Goal: Complete application form

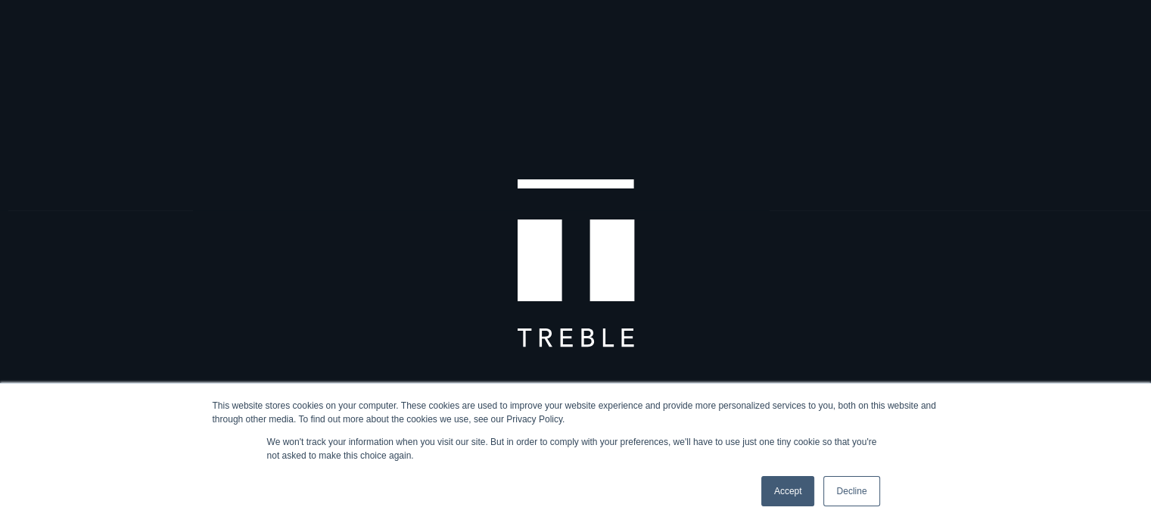
scroll to position [58, 0]
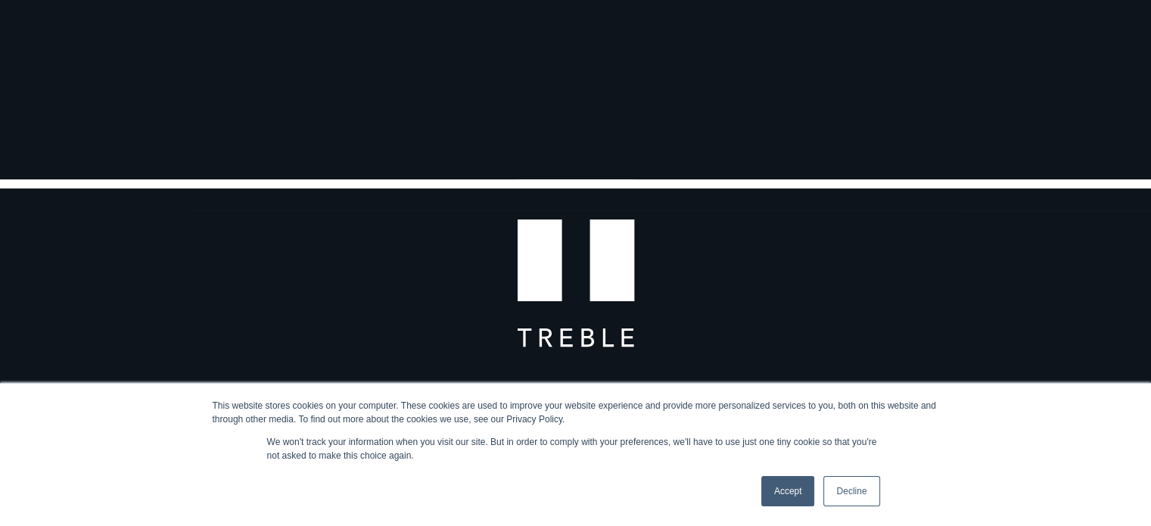
click at [855, 493] on link "Decline" at bounding box center [851, 491] width 56 height 30
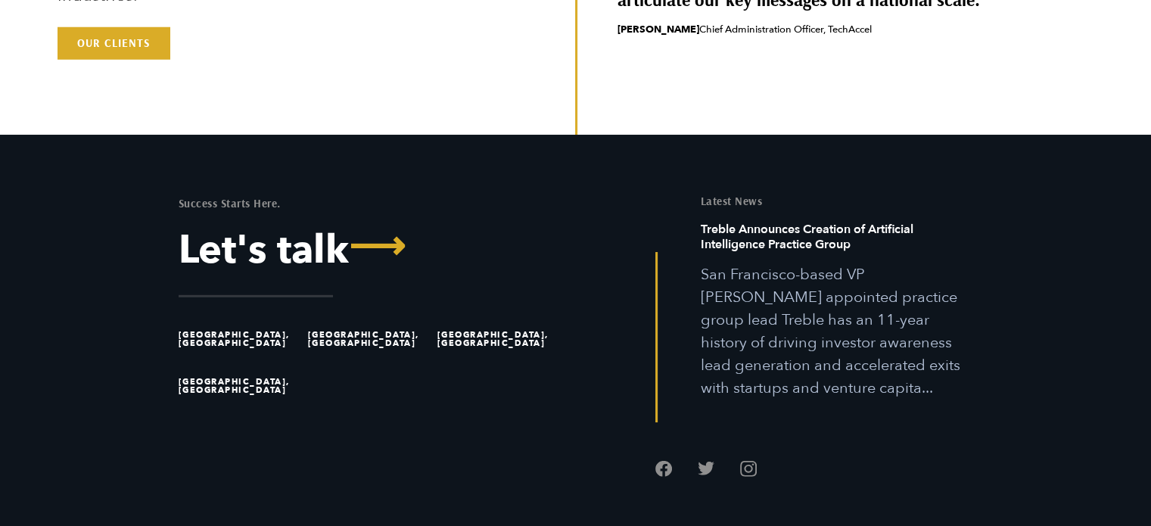
scroll to position [4232, 0]
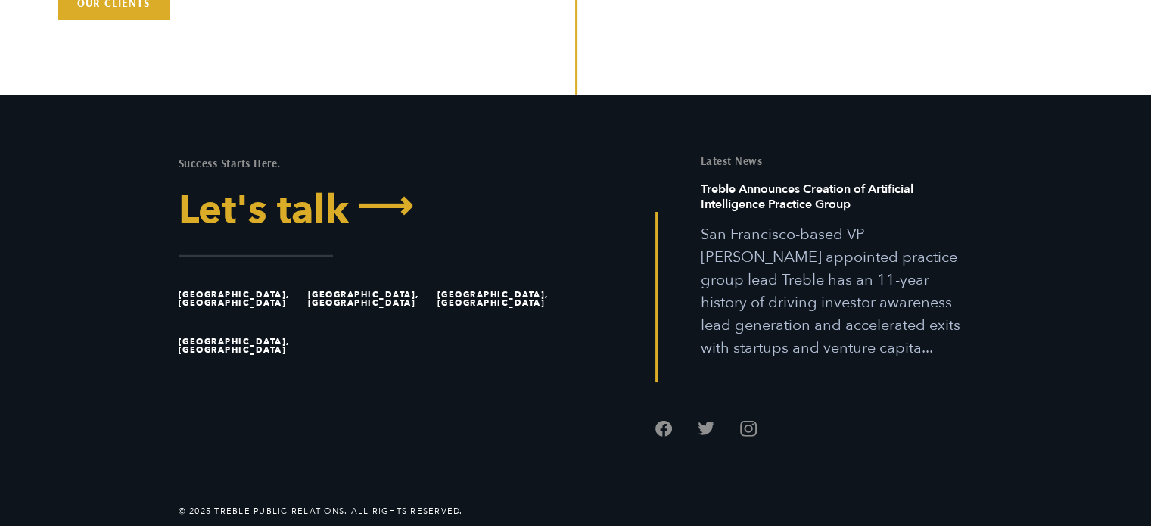
click at [324, 217] on link "Let's talk ⟶" at bounding box center [372, 210] width 386 height 39
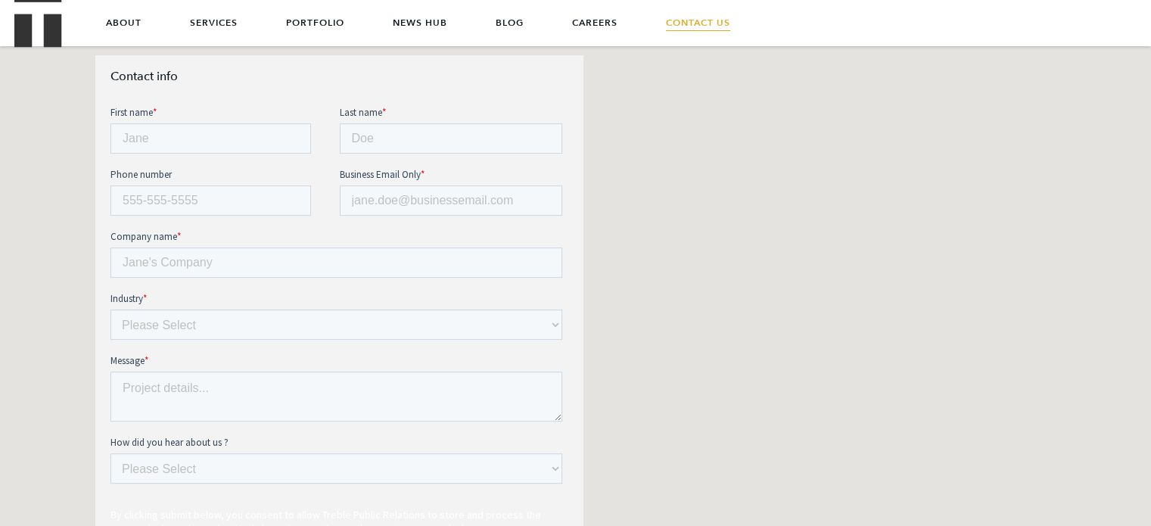
scroll to position [602, 0]
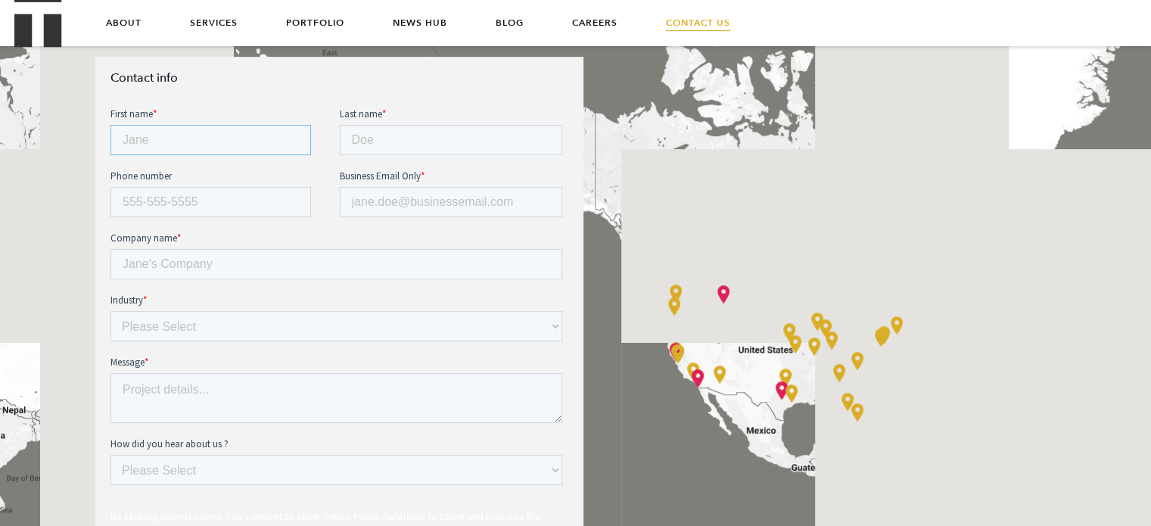
click at [213, 135] on input "First name *" at bounding box center [210, 140] width 201 height 30
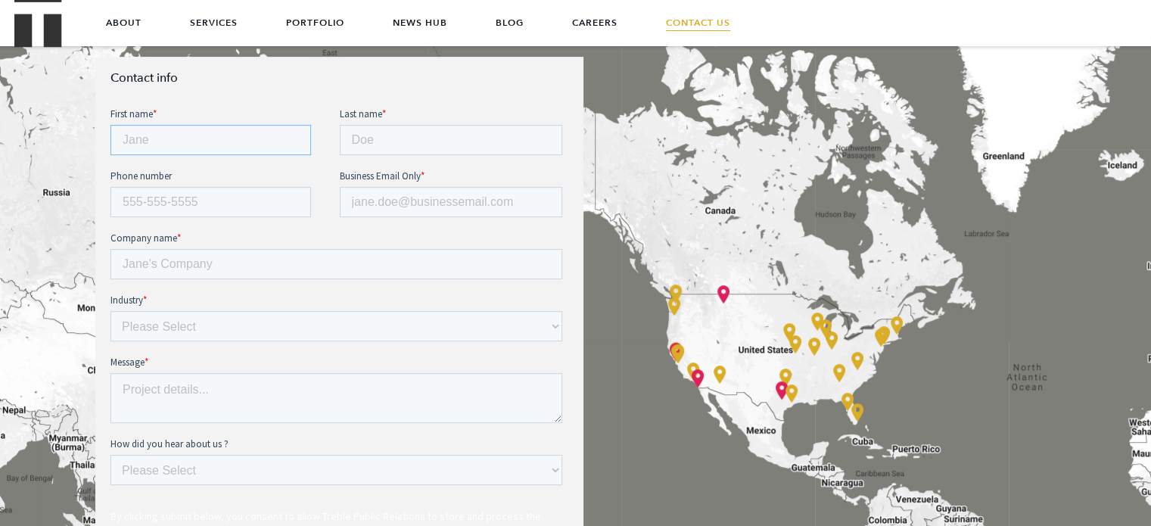
type input "Karthik"
click at [404, 126] on input "Last name *" at bounding box center [450, 140] width 223 height 30
type input "R"
click at [207, 216] on input "Phone number" at bounding box center [210, 202] width 201 height 30
type input "+91(7013)793-038"
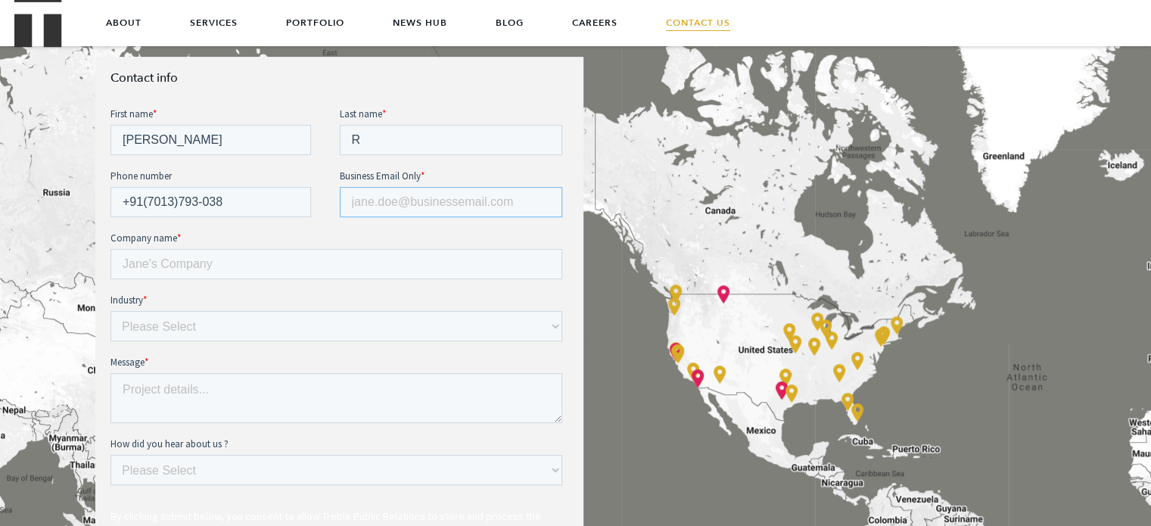
click at [409, 204] on input "Business Email Only *" at bounding box center [450, 202] width 223 height 30
type input "karthik@npluslabs.com"
click at [262, 258] on input "Company name *" at bounding box center [336, 264] width 452 height 30
type input "Nplus Labs"
click at [222, 322] on select "Please Select E-commerce AI API Big Data Bio Tech (including Life Sciences) Blo…" at bounding box center [336, 326] width 452 height 30
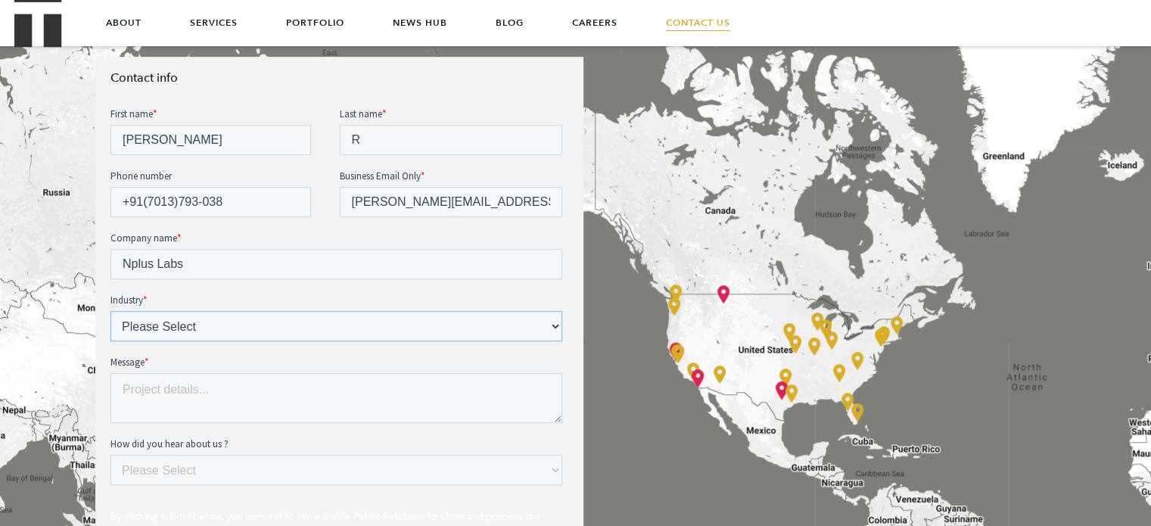
select select "Other"
click at [110, 311] on select "Please Select E-commerce AI API Big Data Bio Tech (including Life Sciences) Blo…" at bounding box center [336, 326] width 452 height 30
click at [166, 385] on textarea "Message *" at bounding box center [336, 398] width 452 height 50
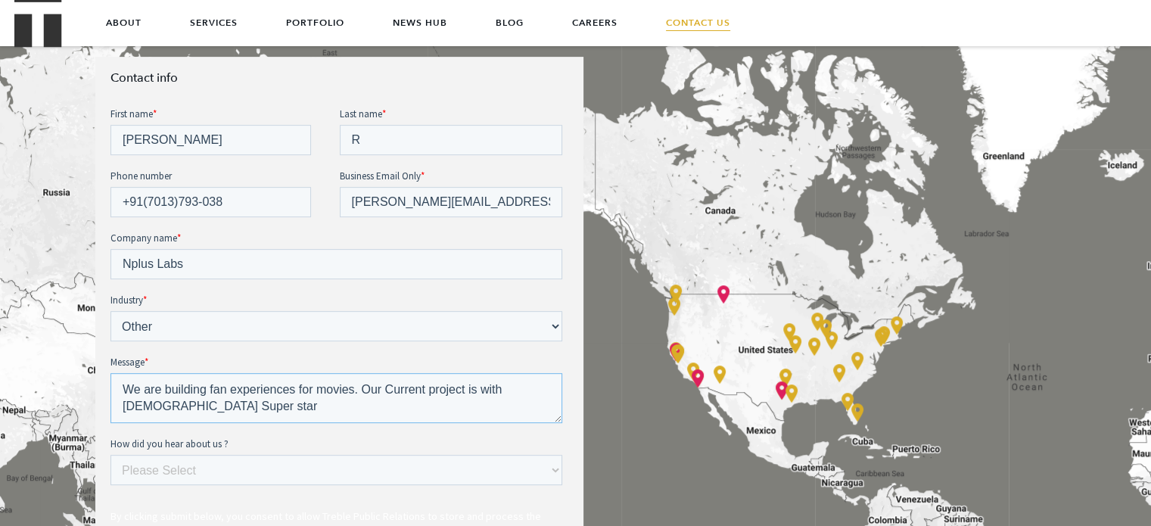
click at [546, 387] on textarea "We are building fan experiences for movies. Our Current project is with Indian …" at bounding box center [336, 398] width 452 height 50
click at [243, 404] on textarea "We are building fan experiences for movies. Our Current project is with Indian …" at bounding box center [336, 398] width 452 height 50
click at [360, 405] on textarea "We are building fan experiences for movies. Our Current project is with Indian …" at bounding box center [336, 398] width 452 height 50
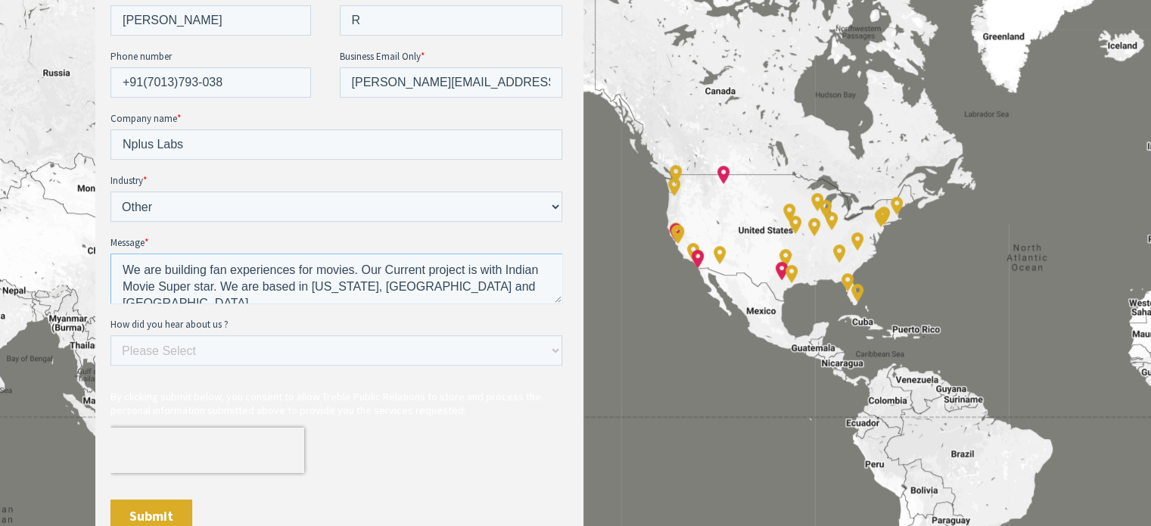
scroll to position [731, 0]
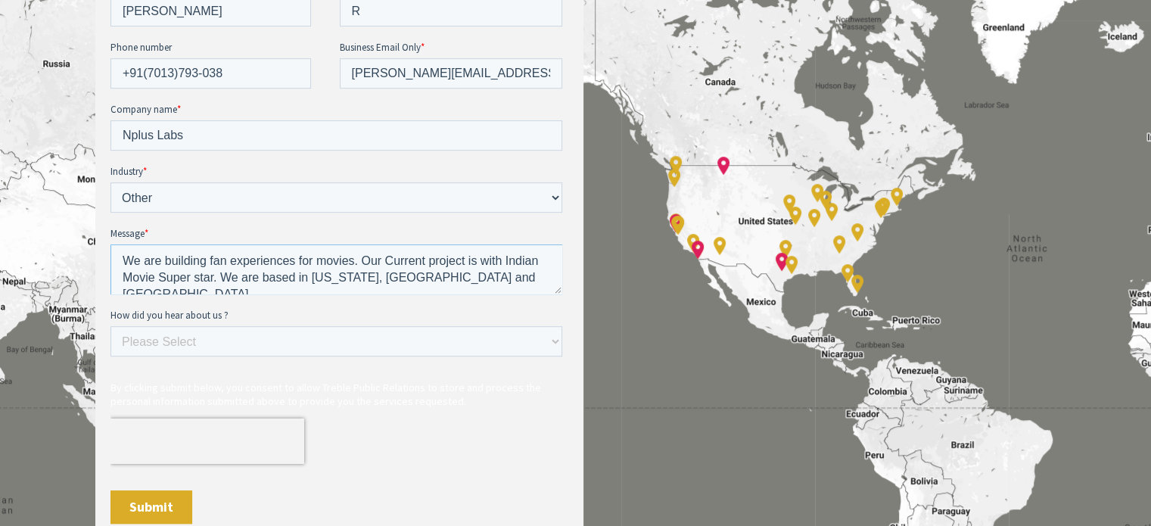
type textarea "We are building fan experiences for movies. Our Current project is with Indian …"
click at [255, 346] on select "Please Select Ad online Social media Video Another website Word of mouth Job li…" at bounding box center [336, 341] width 452 height 30
select select "Search online"
click at [110, 348] on select "Please Select Ad online Social media Video Another website Word of mouth Job li…" at bounding box center [336, 341] width 452 height 30
click at [164, 510] on input "Submit" at bounding box center [151, 506] width 82 height 33
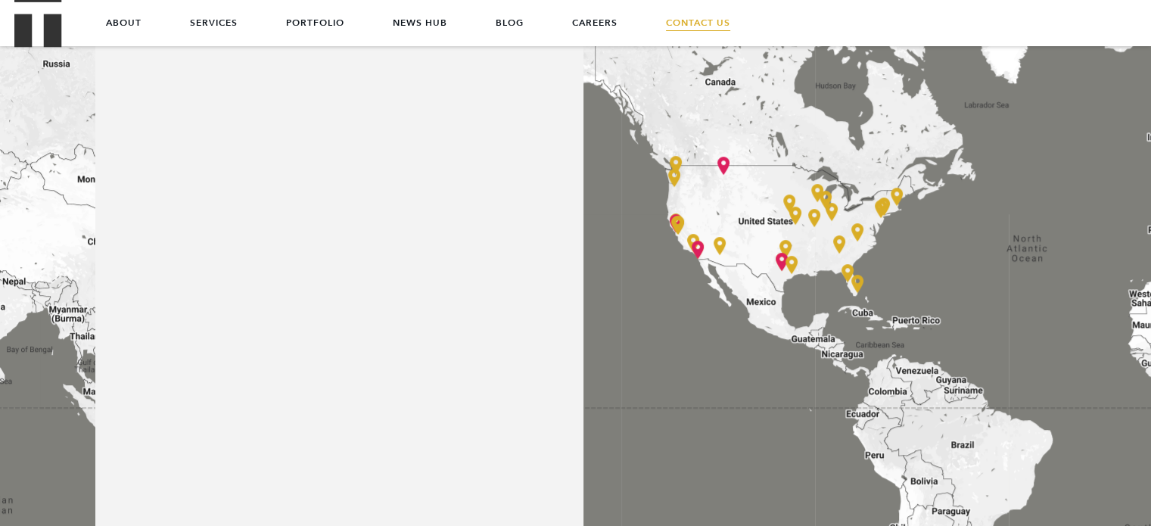
scroll to position [0, 0]
